Goal: Task Accomplishment & Management: Manage account settings

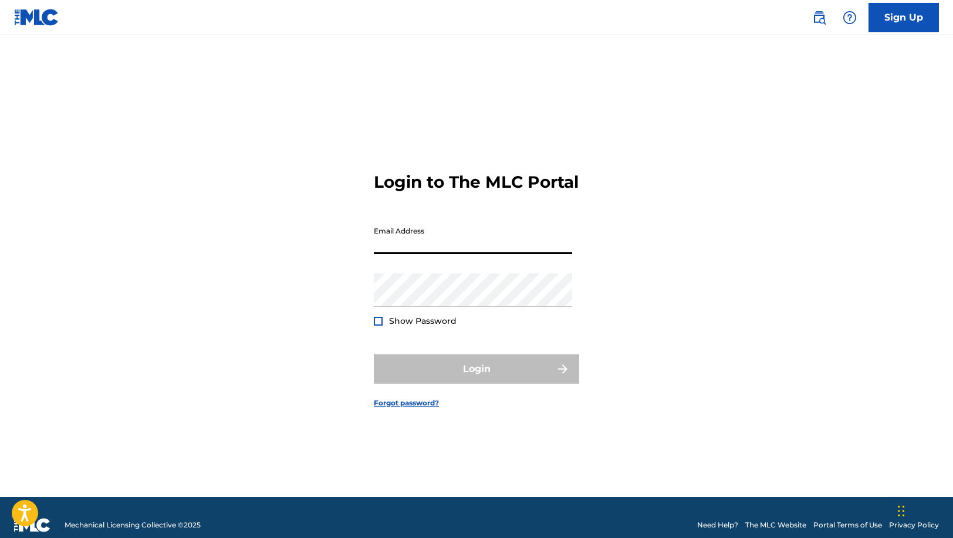
click at [412, 252] on input "Email Address" at bounding box center [473, 237] width 198 height 33
type input "[EMAIL_ADDRESS][DOMAIN_NAME]"
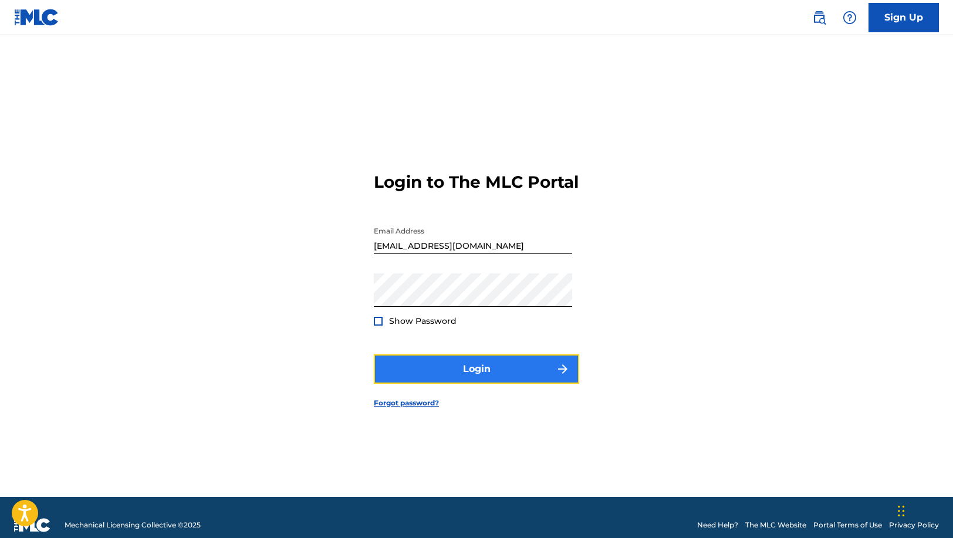
click at [469, 371] on button "Login" at bounding box center [476, 368] width 205 height 29
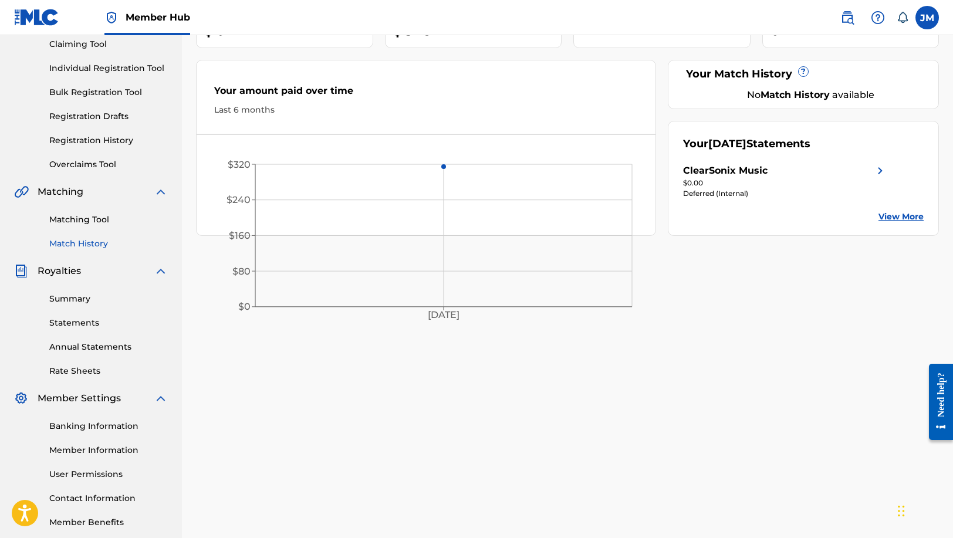
scroll to position [136, 0]
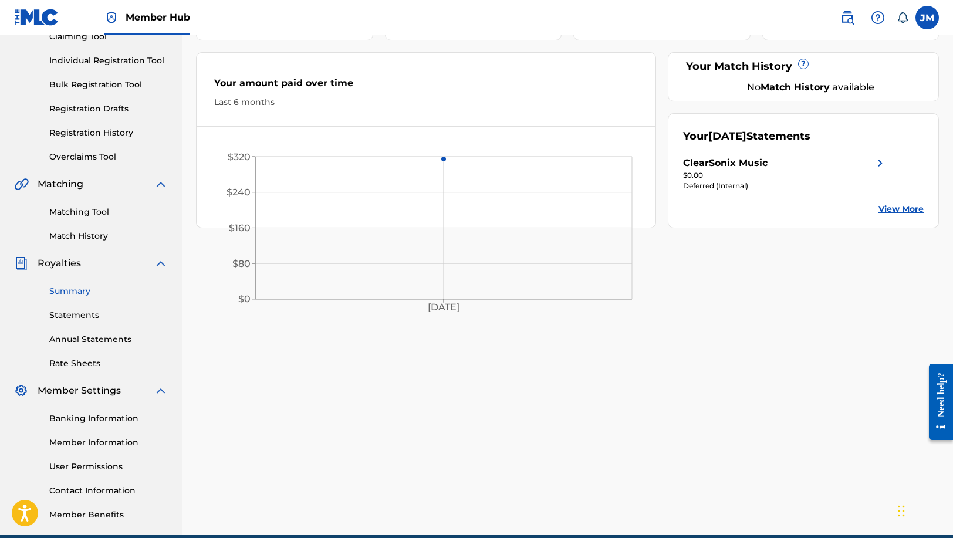
click at [74, 292] on link "Summary" at bounding box center [108, 291] width 118 height 12
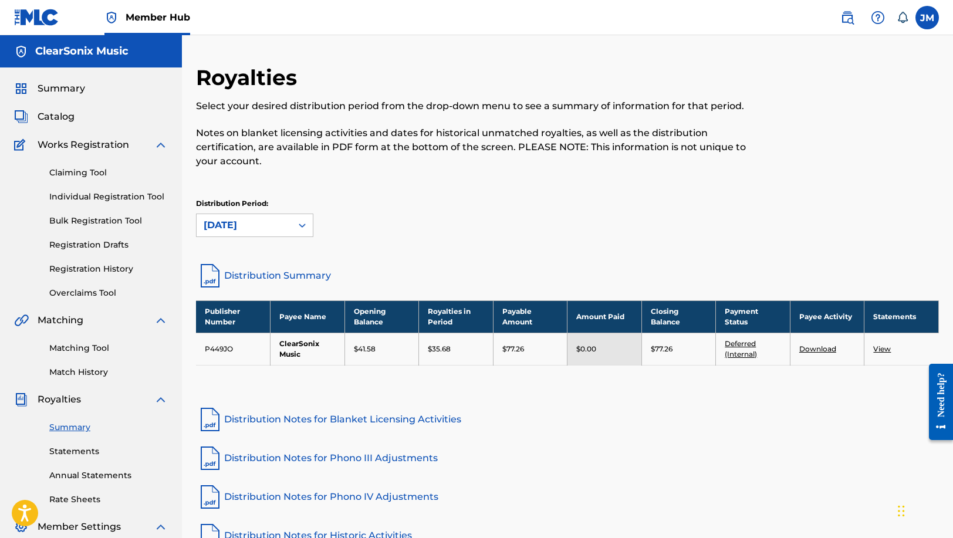
click at [138, 147] on div "Works Registration" at bounding box center [91, 145] width 154 height 14
click at [161, 144] on img at bounding box center [161, 145] width 14 height 14
